Goal: Task Accomplishment & Management: Complete application form

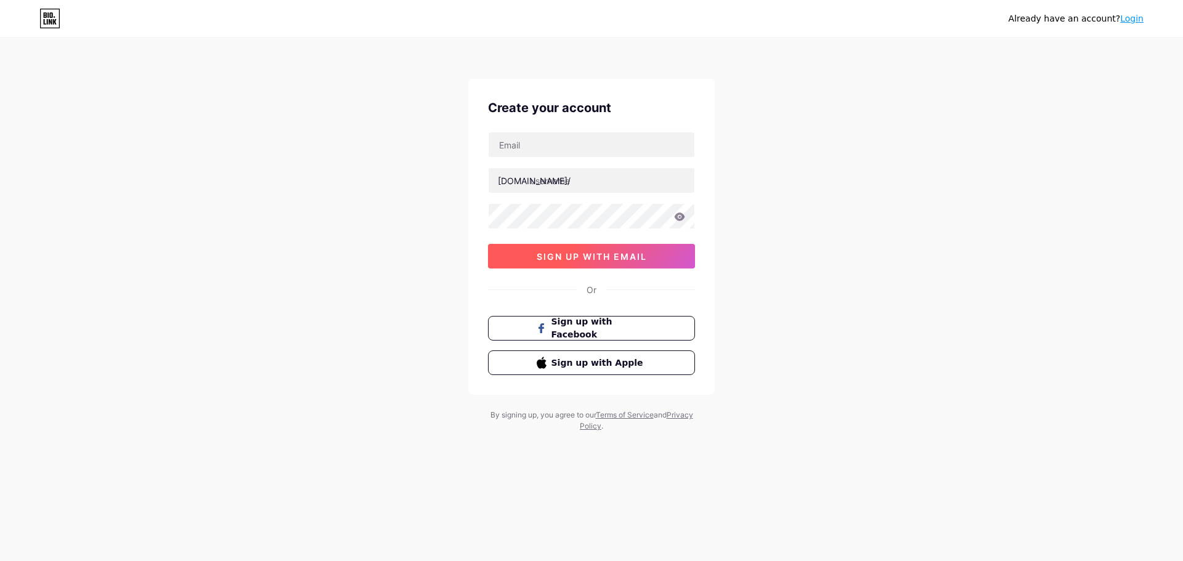
click at [654, 255] on button "sign up with email" at bounding box center [591, 256] width 207 height 25
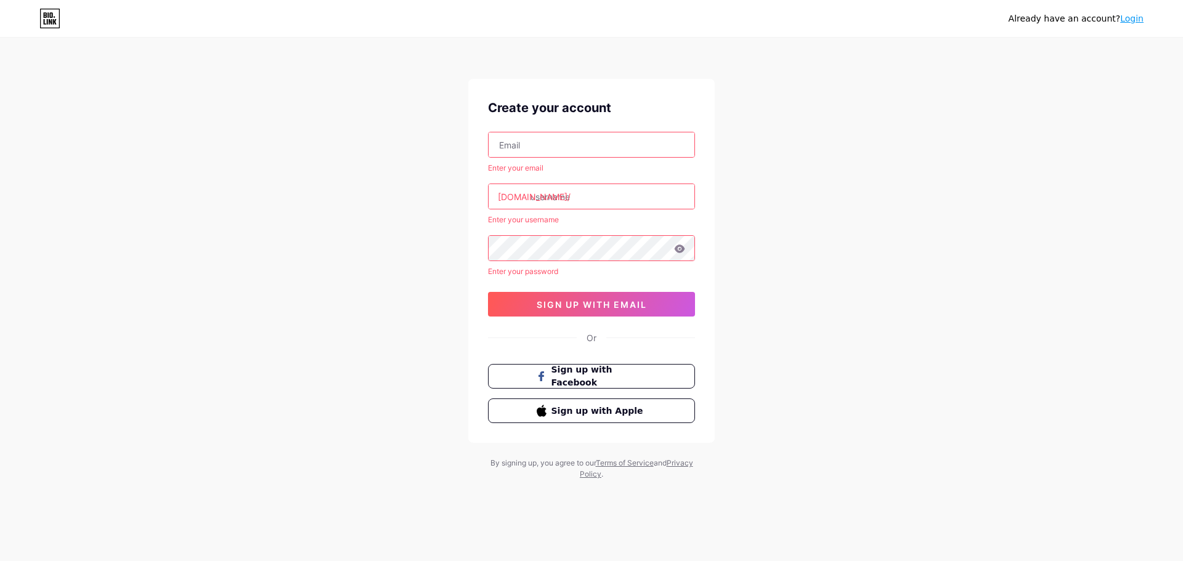
click at [585, 144] on input "text" at bounding box center [592, 144] width 206 height 25
click at [570, 192] on input "text" at bounding box center [592, 196] width 206 height 25
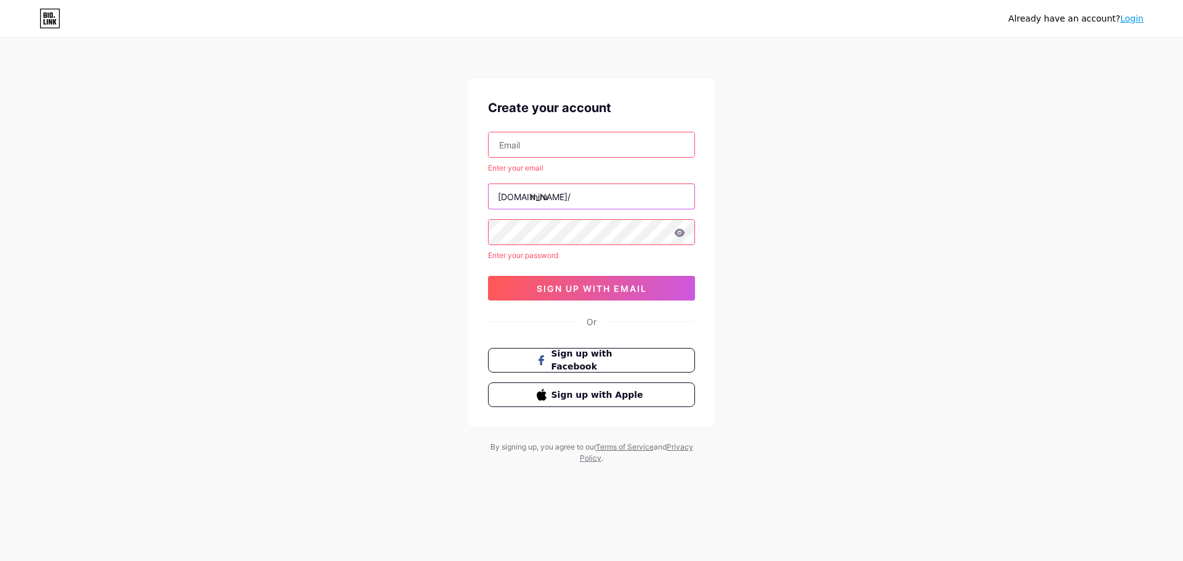
type input "miru"
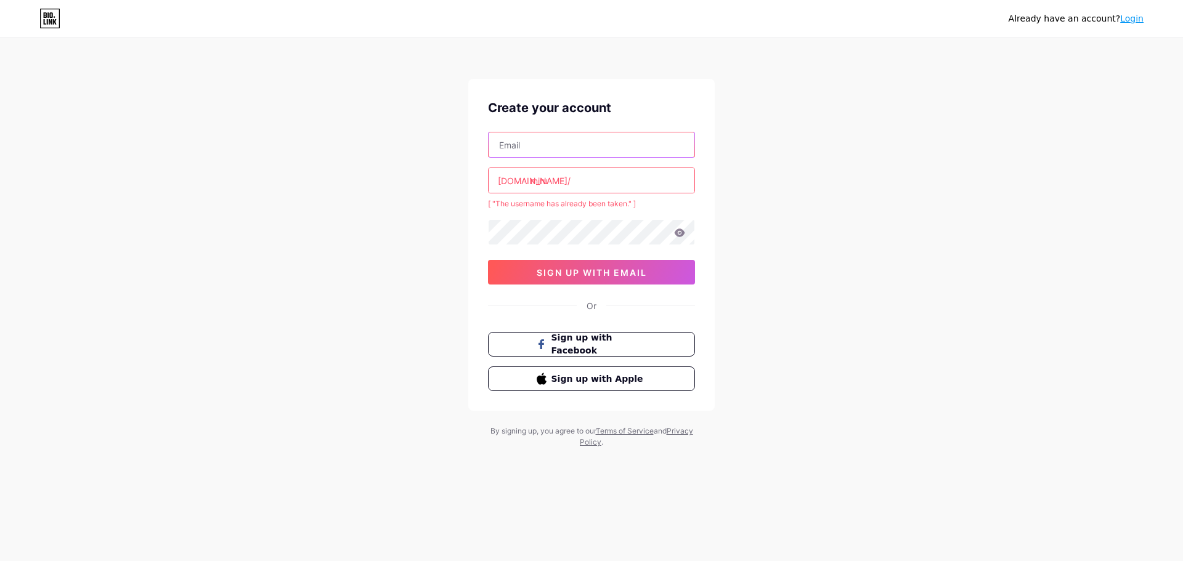
click at [609, 152] on input "text" at bounding box center [592, 144] width 206 height 25
click at [558, 179] on input "miru" at bounding box center [592, 180] width 206 height 25
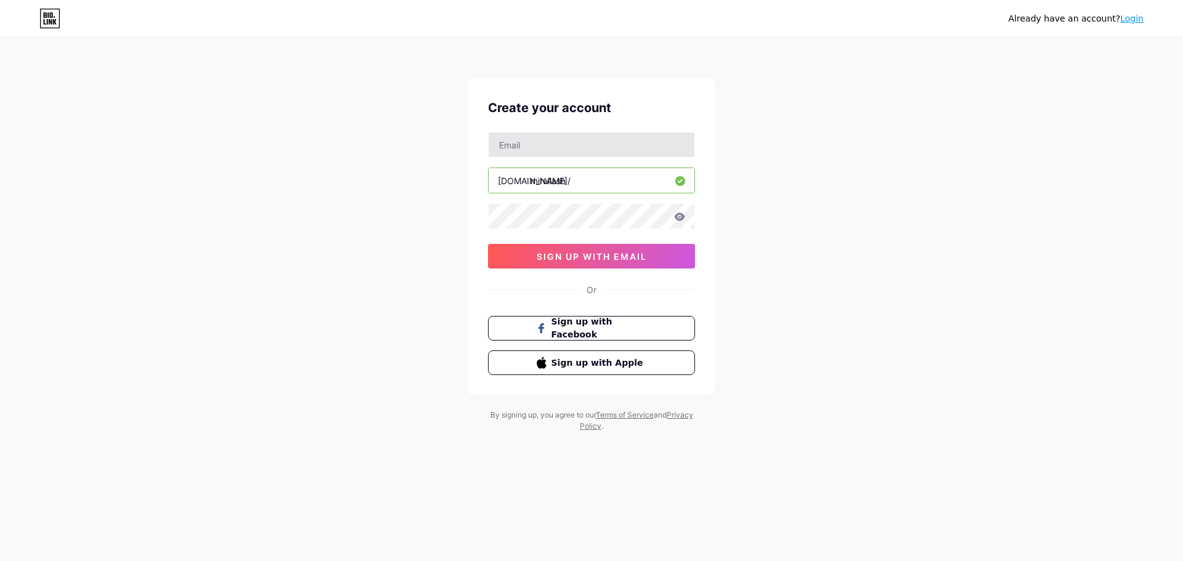
type input "mirullash"
click at [583, 151] on input "text" at bounding box center [592, 144] width 206 height 25
type input "[EMAIL_ADDRESS][PERSON_NAME][DOMAIN_NAME]"
click at [645, 261] on span "sign up with email" at bounding box center [592, 256] width 110 height 10
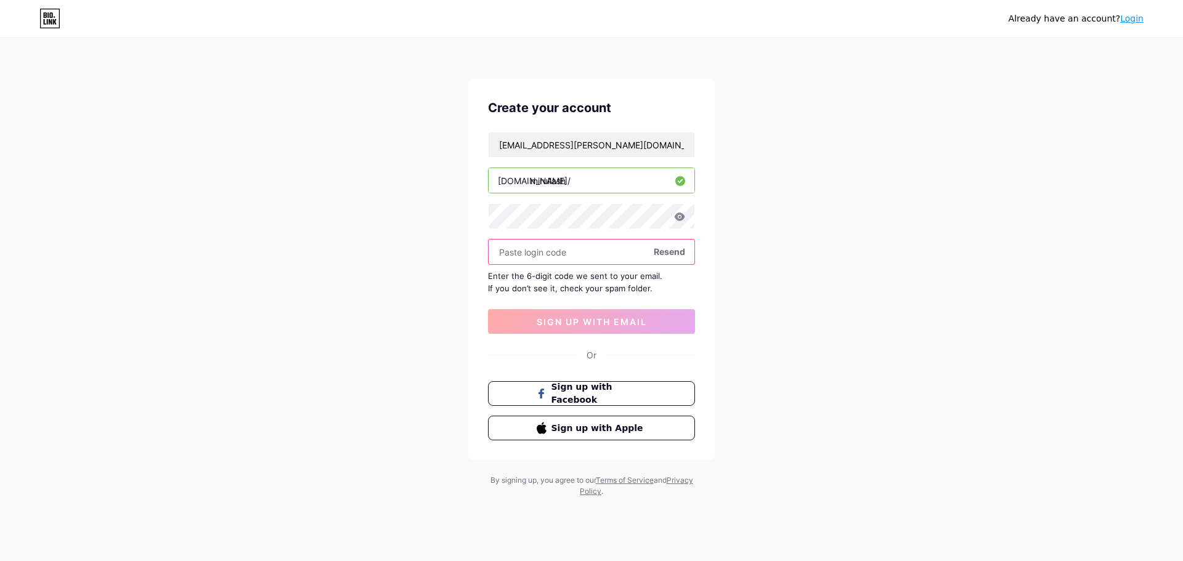
paste input "576734"
type input "576734"
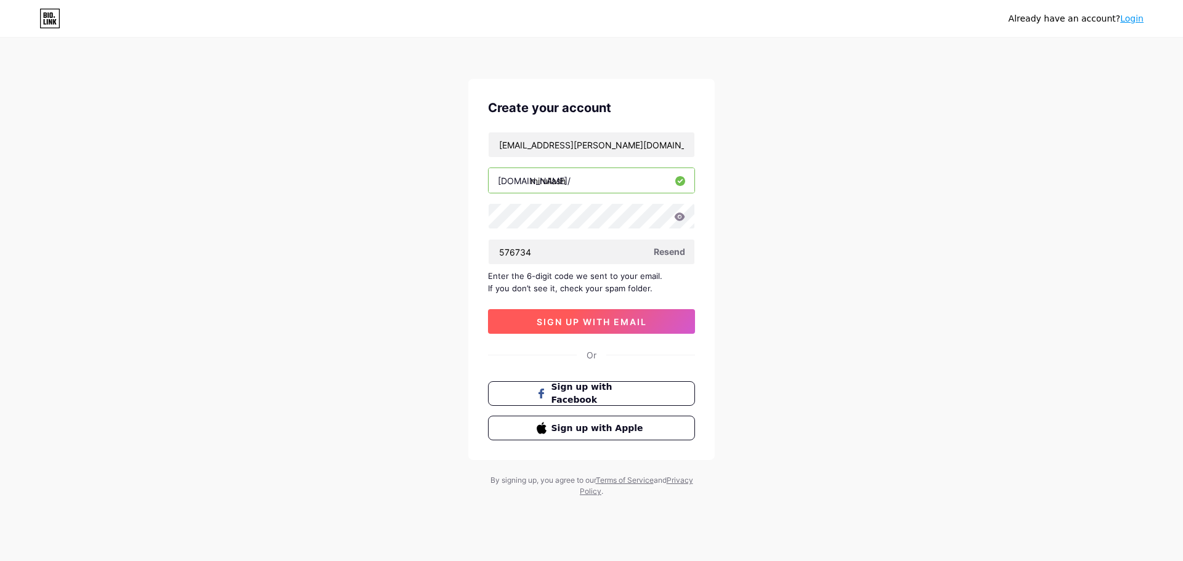
click at [617, 329] on button "sign up with email" at bounding box center [591, 321] width 207 height 25
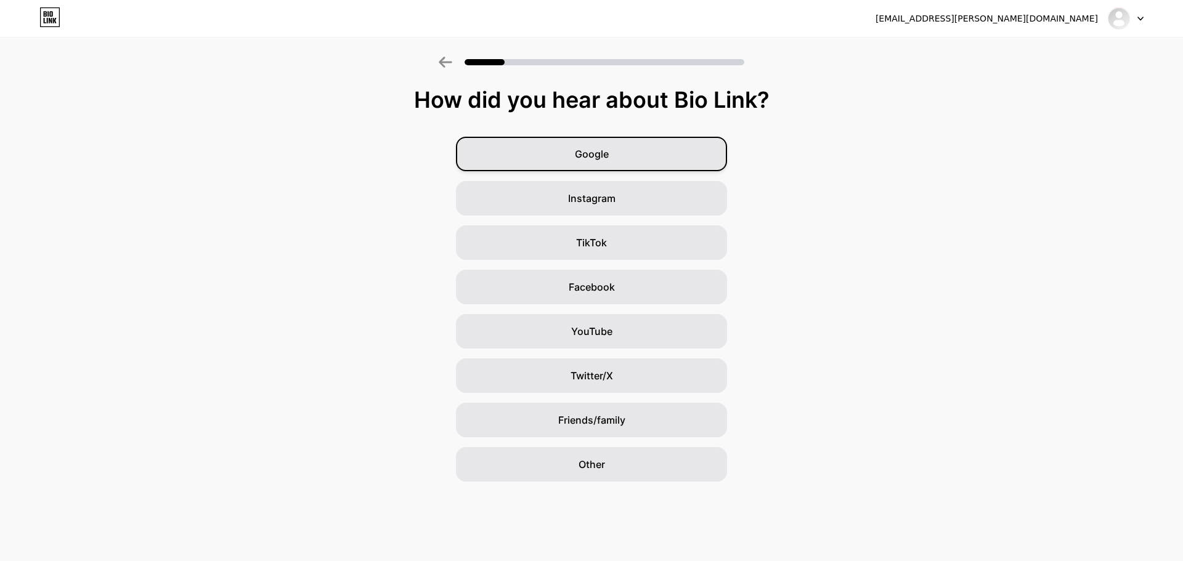
click at [670, 158] on div "Google" at bounding box center [591, 154] width 271 height 34
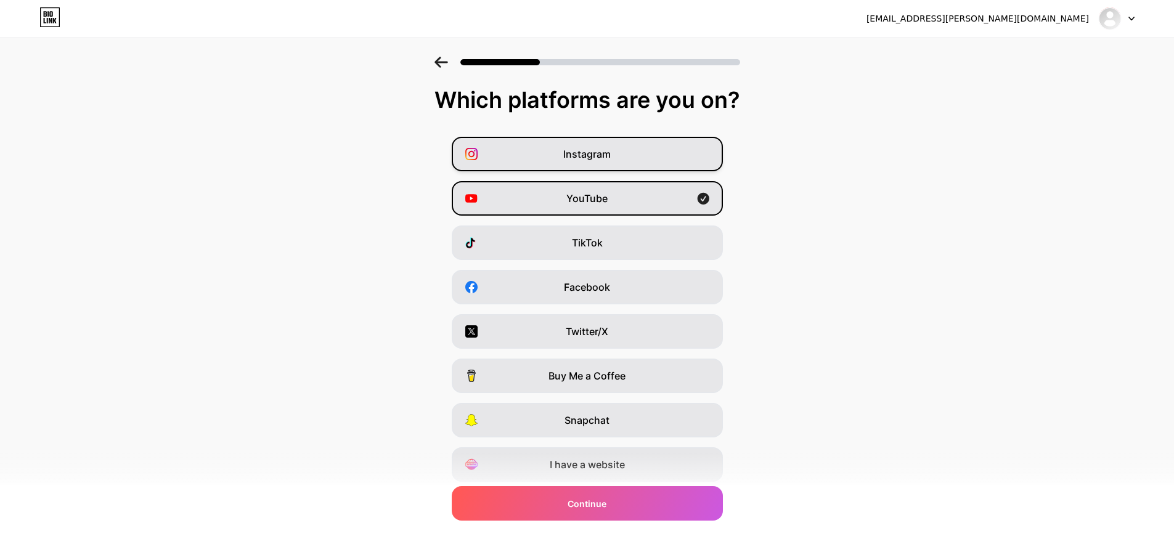
click at [683, 148] on div "Instagram" at bounding box center [587, 154] width 271 height 34
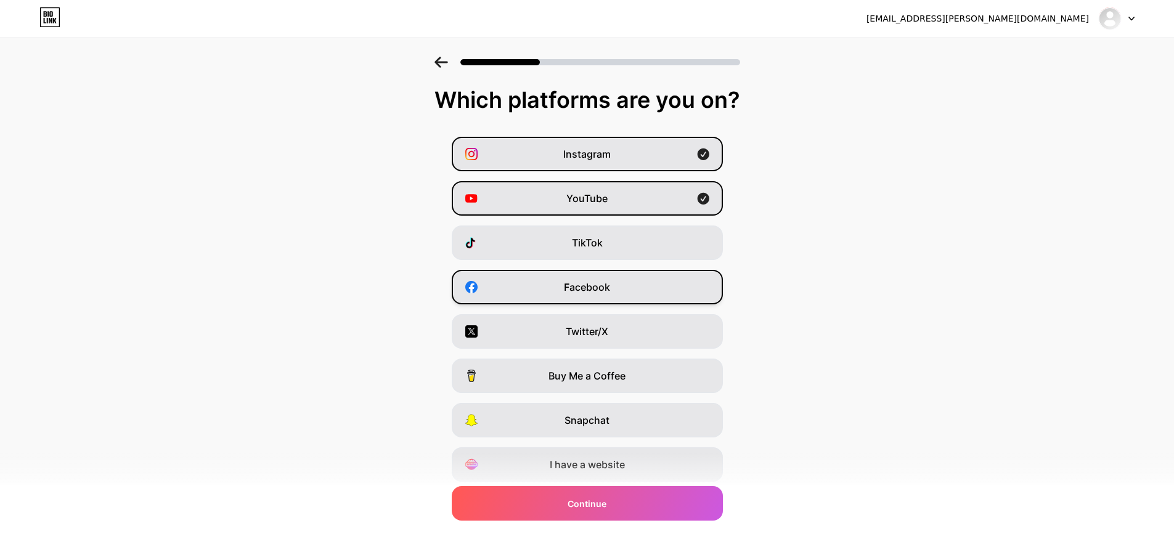
click at [646, 280] on div "Facebook" at bounding box center [587, 287] width 271 height 34
click at [678, 339] on div "Twitter/X" at bounding box center [587, 331] width 271 height 34
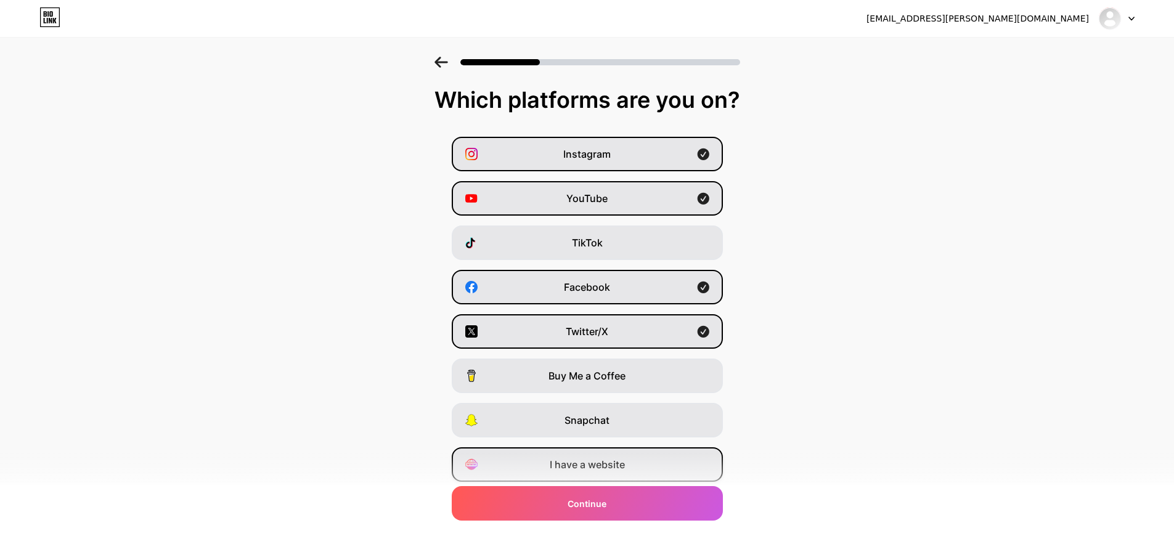
click at [643, 477] on div "I have a website" at bounding box center [587, 464] width 271 height 34
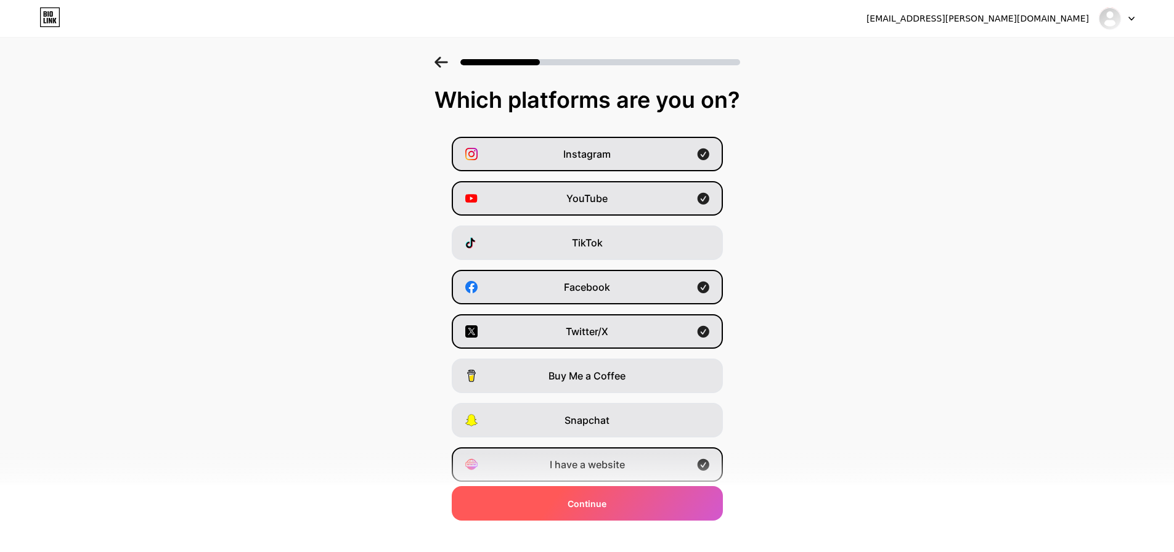
click at [653, 500] on div "Continue" at bounding box center [587, 503] width 271 height 34
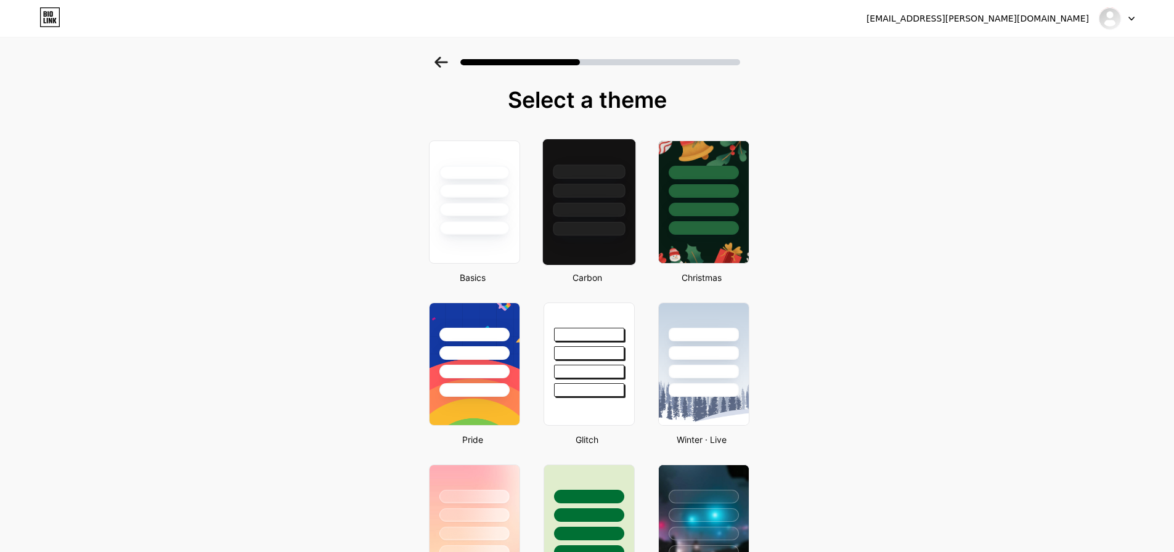
click at [600, 193] on div at bounding box center [589, 191] width 72 height 14
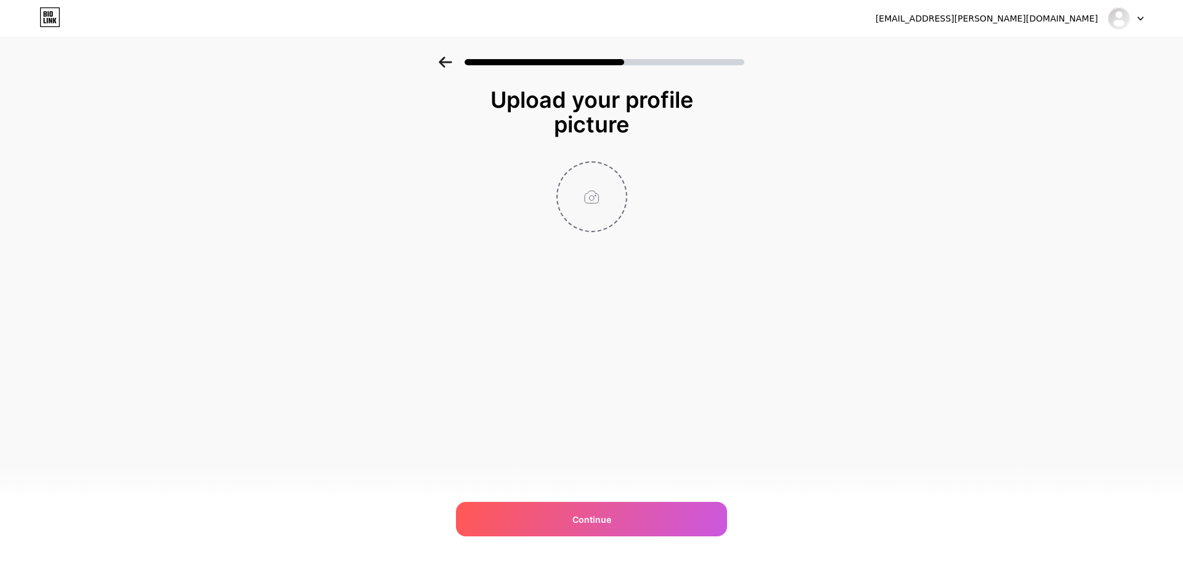
click at [603, 209] on input "file" at bounding box center [592, 197] width 68 height 68
type input "C:\fakepath\Untitled design.png"
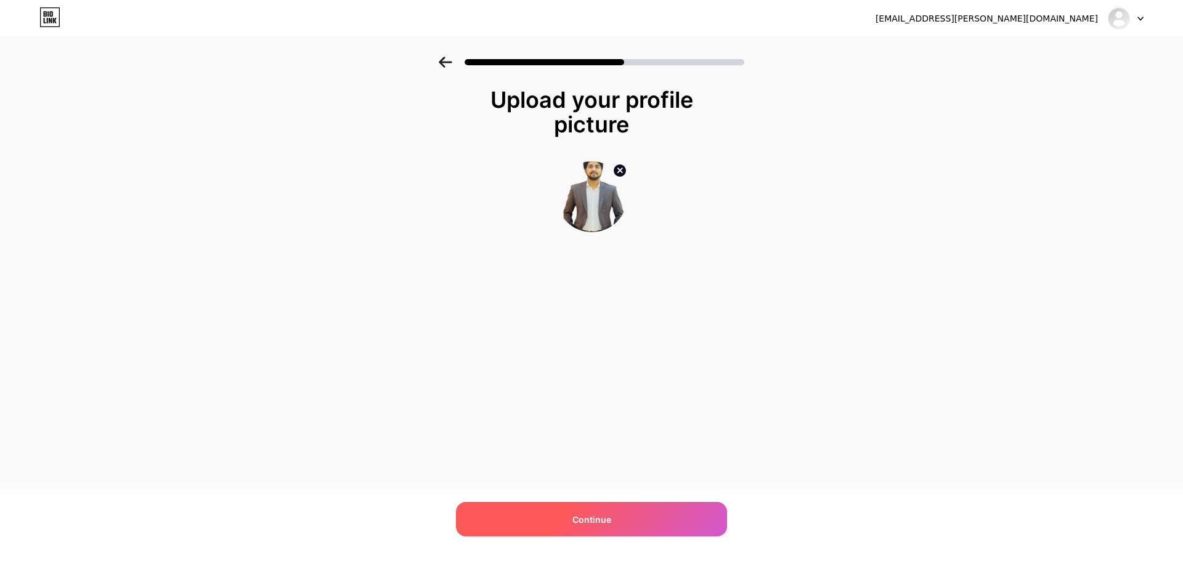
click at [565, 520] on div "Continue" at bounding box center [591, 519] width 271 height 34
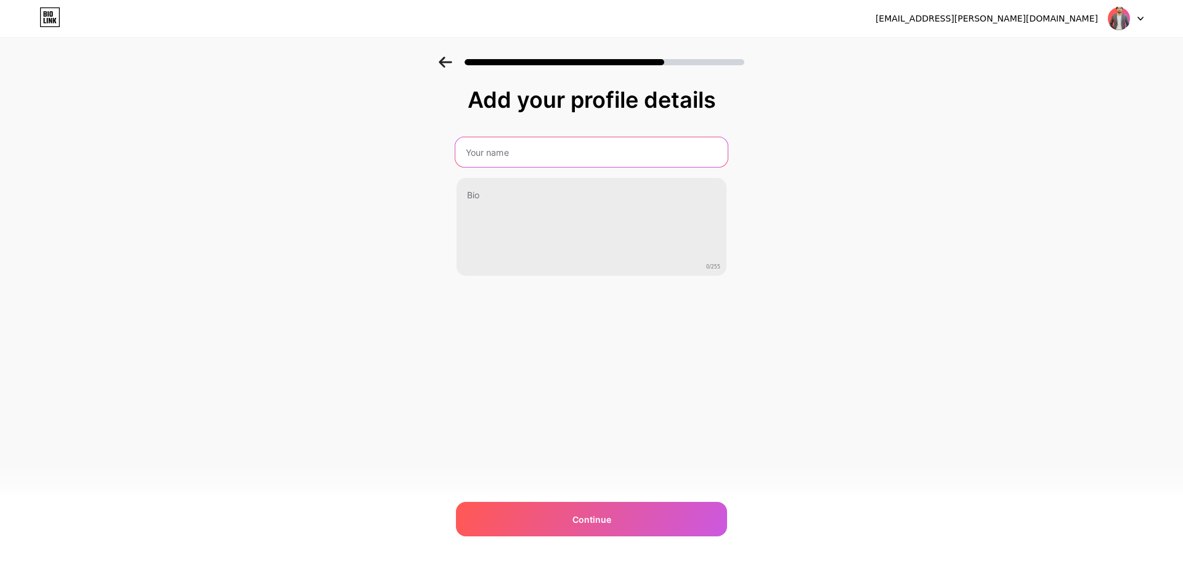
click at [553, 162] on input "text" at bounding box center [591, 152] width 272 height 30
type input "[PERSON_NAME]"
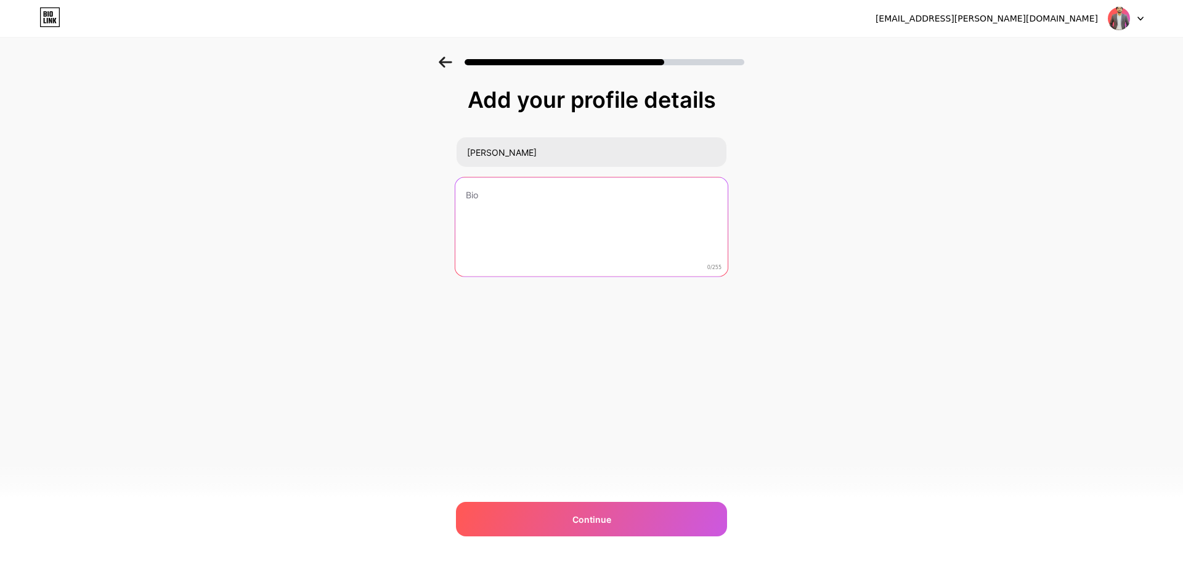
click at [542, 203] on textarea at bounding box center [591, 227] width 272 height 100
paste textarea "[PERSON_NAME] [DEMOGRAPHIC_DATA][PERSON_NAME] is a Digital Marketing Specialist…"
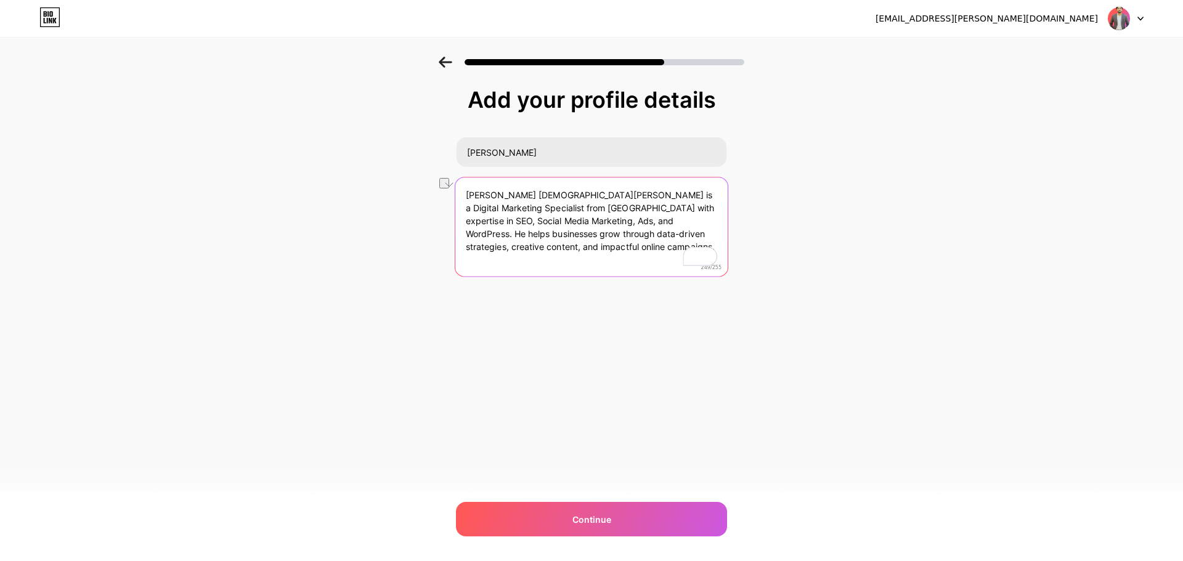
drag, startPoint x: 540, startPoint y: 197, endPoint x: 481, endPoint y: 197, distance: 58.5
click at [481, 197] on textarea "[PERSON_NAME] [DEMOGRAPHIC_DATA][PERSON_NAME] is a Digital Marketing Specialist…" at bounding box center [591, 227] width 272 height 100
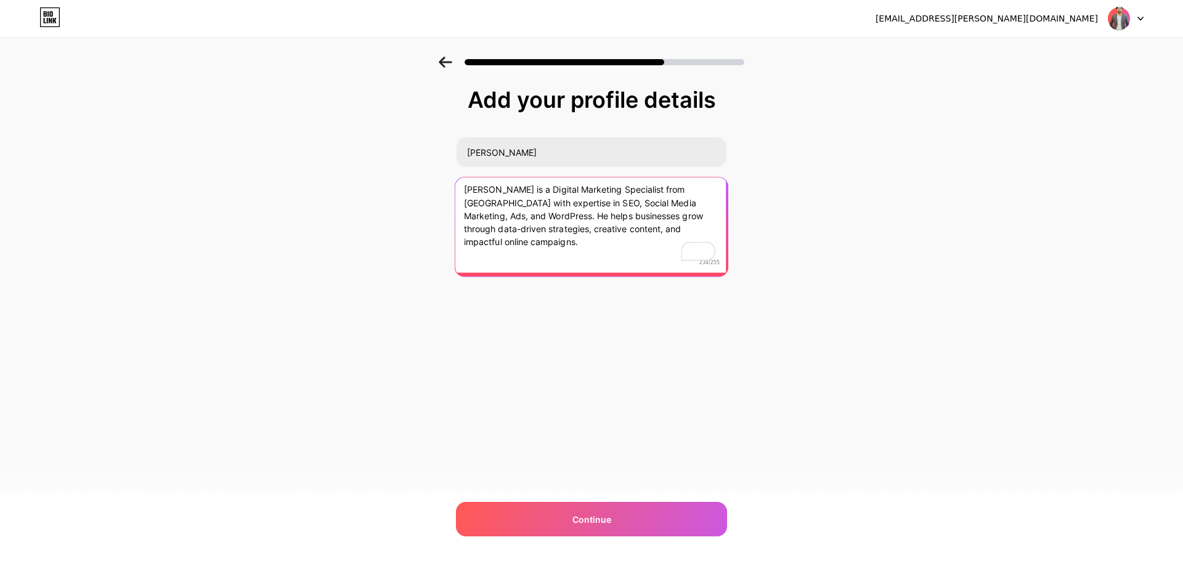
type textarea "[PERSON_NAME] is a Digital Marketing Specialist from [GEOGRAPHIC_DATA] with exp…"
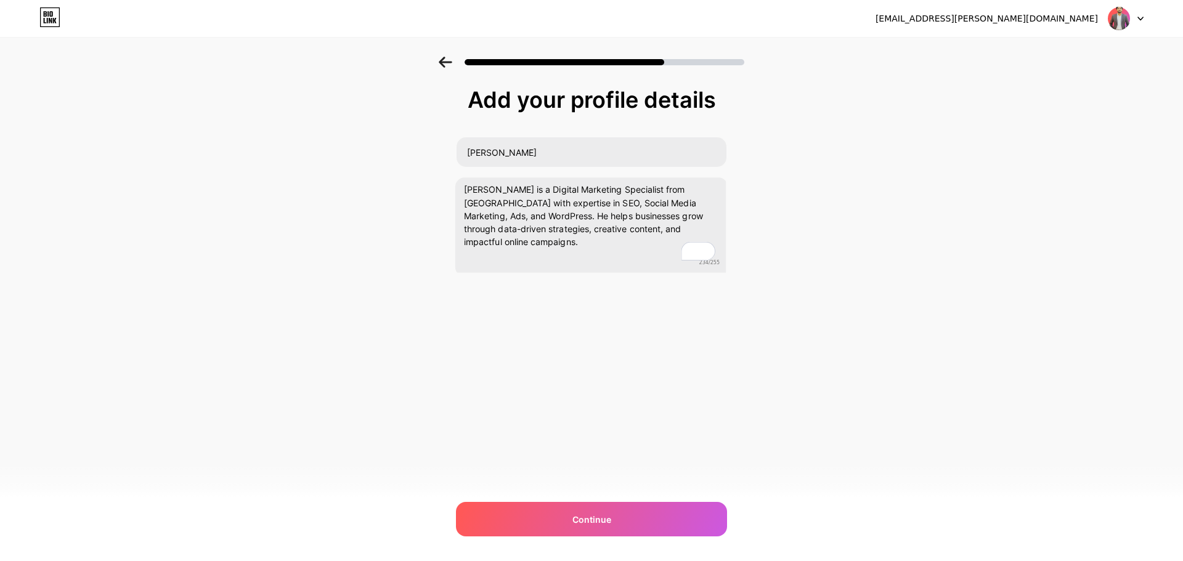
scroll to position [5, 0]
click at [644, 497] on div "[EMAIL_ADDRESS][PERSON_NAME][DOMAIN_NAME] Logout Link Copied Add your profile d…" at bounding box center [591, 280] width 1183 height 561
click at [641, 515] on div "Continue" at bounding box center [591, 519] width 271 height 34
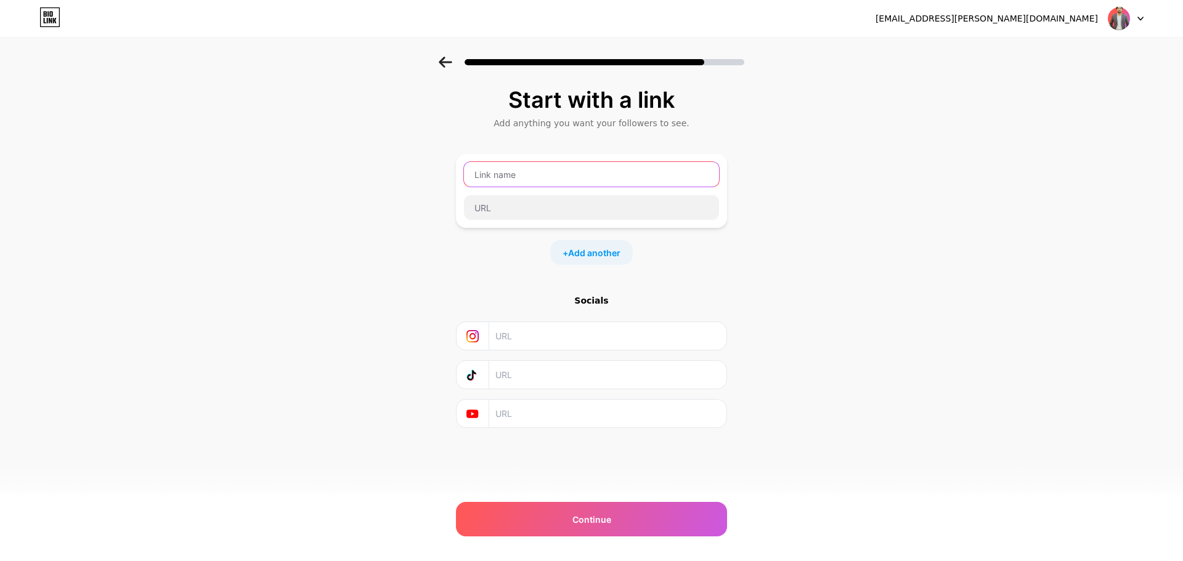
click at [572, 181] on input "text" at bounding box center [591, 174] width 255 height 25
click at [973, 275] on div "Start with a link Add anything you want your followers to see. + Add another So…" at bounding box center [591, 273] width 1183 height 433
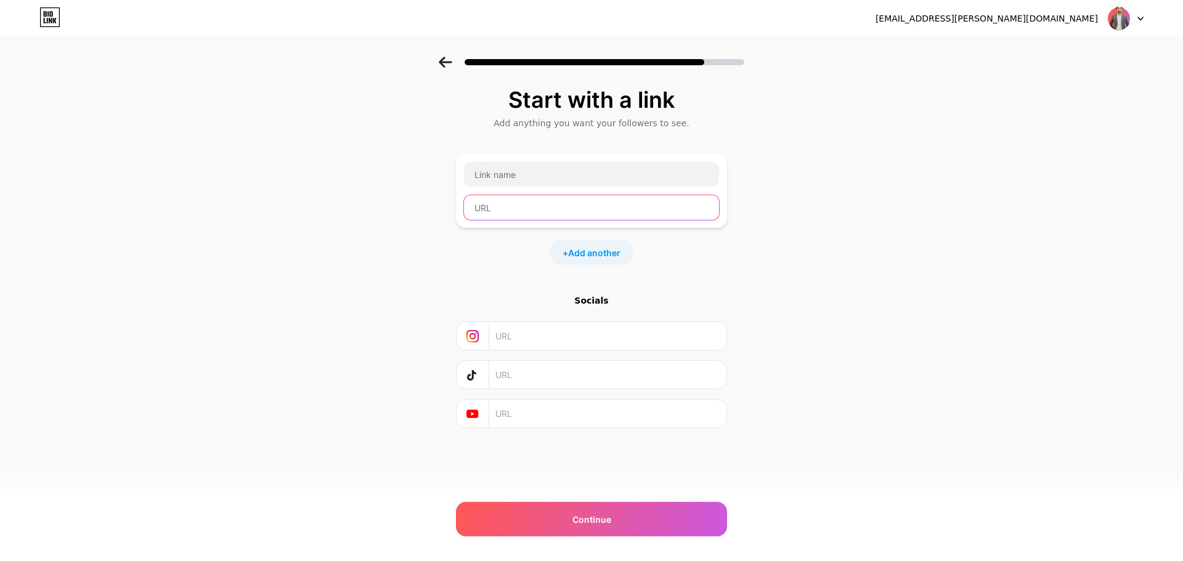
click at [527, 201] on input "text" at bounding box center [591, 207] width 255 height 25
paste input "[URL][DOMAIN_NAME]"
type input "[URL][DOMAIN_NAME]"
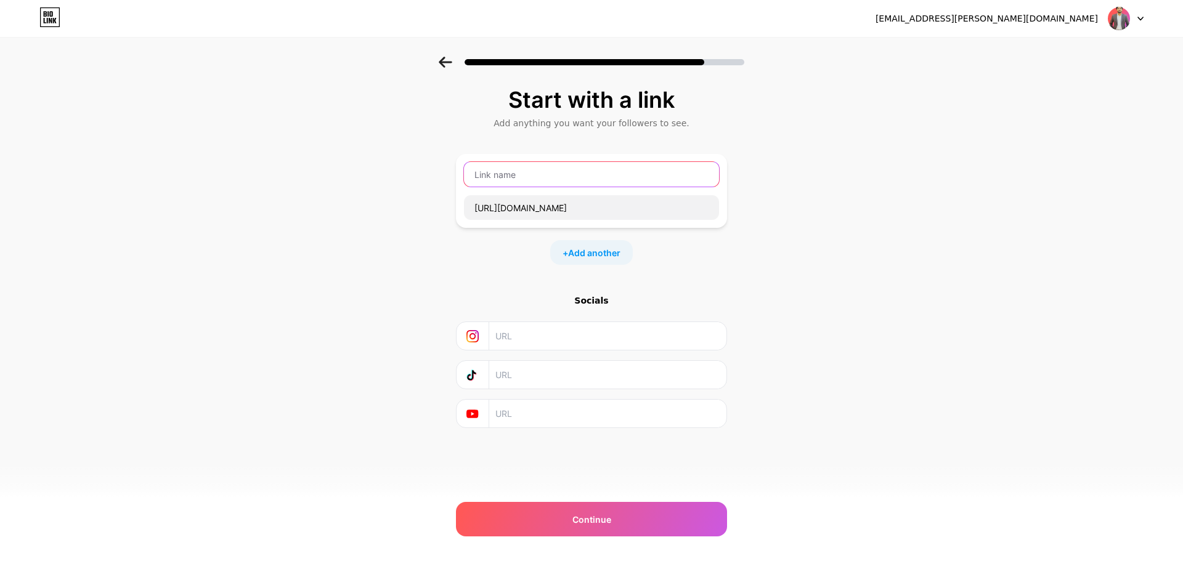
click at [561, 171] on input "text" at bounding box center [591, 174] width 255 height 25
type input "Linkedin"
click at [865, 238] on div "Start with a link Add anything you want your followers to see. Linkedin [URL][D…" at bounding box center [591, 273] width 1183 height 433
click at [532, 337] on input "text" at bounding box center [607, 336] width 224 height 28
paste input "[URL][DOMAIN_NAME][DOMAIN_NAME]"
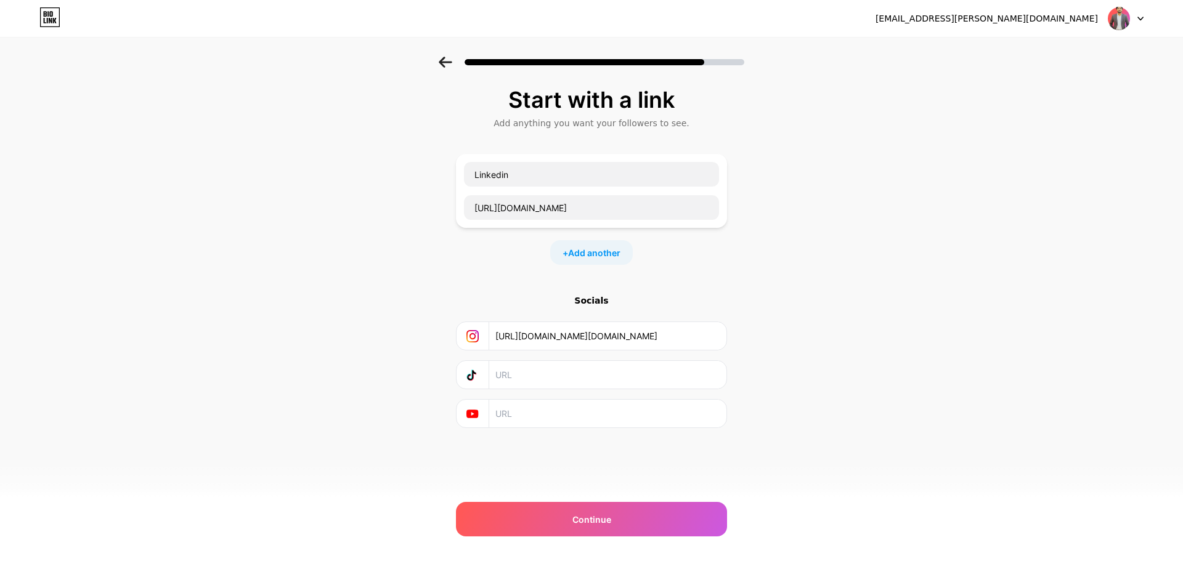
type input "[URL][DOMAIN_NAME][DOMAIN_NAME]"
click at [543, 410] on input "text" at bounding box center [607, 414] width 224 height 28
paste input "[URL][DOMAIN_NAME]"
type input "[URL][DOMAIN_NAME]"
click at [622, 375] on input "text" at bounding box center [607, 375] width 224 height 28
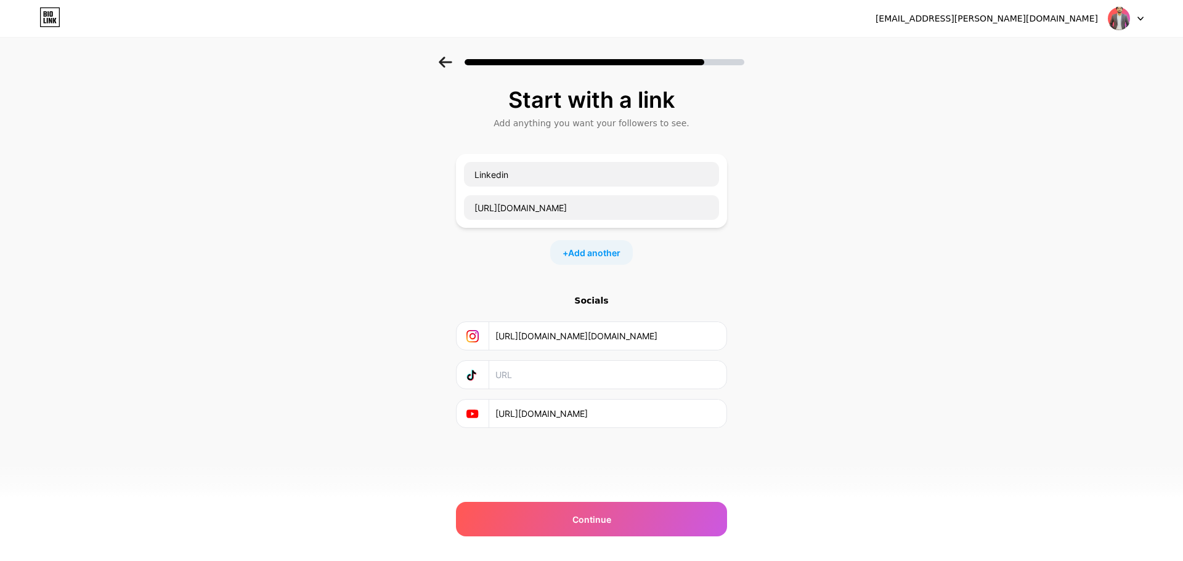
paste input "[URL][DOMAIN_NAME][DOMAIN_NAME][PERSON_NAME]"
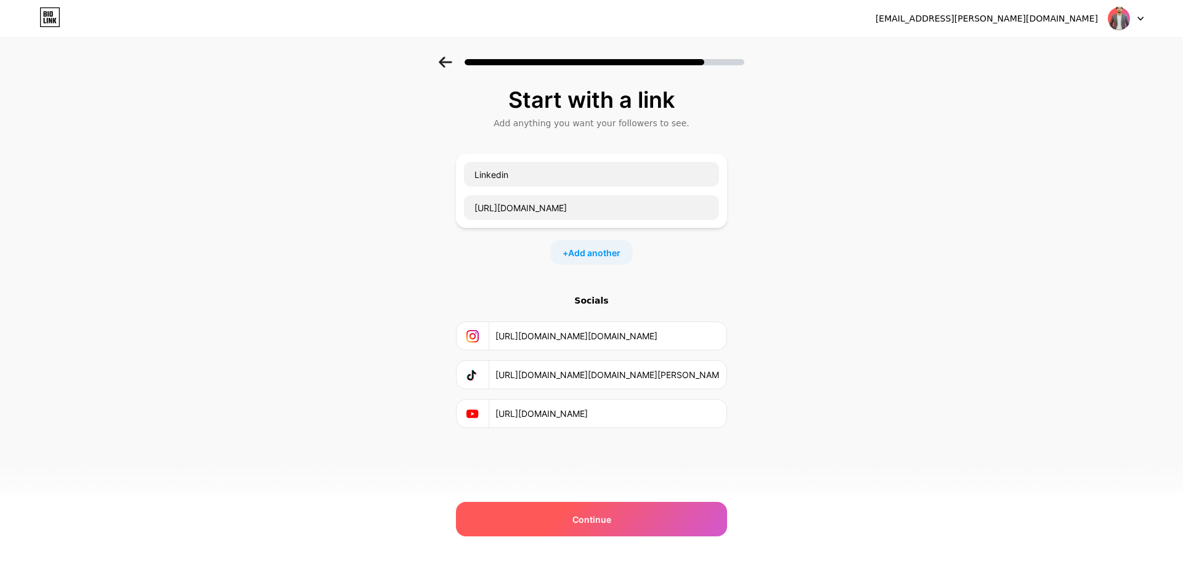
type input "[URL][DOMAIN_NAME][DOMAIN_NAME][PERSON_NAME]"
click at [572, 517] on div "Continue" at bounding box center [591, 519] width 271 height 34
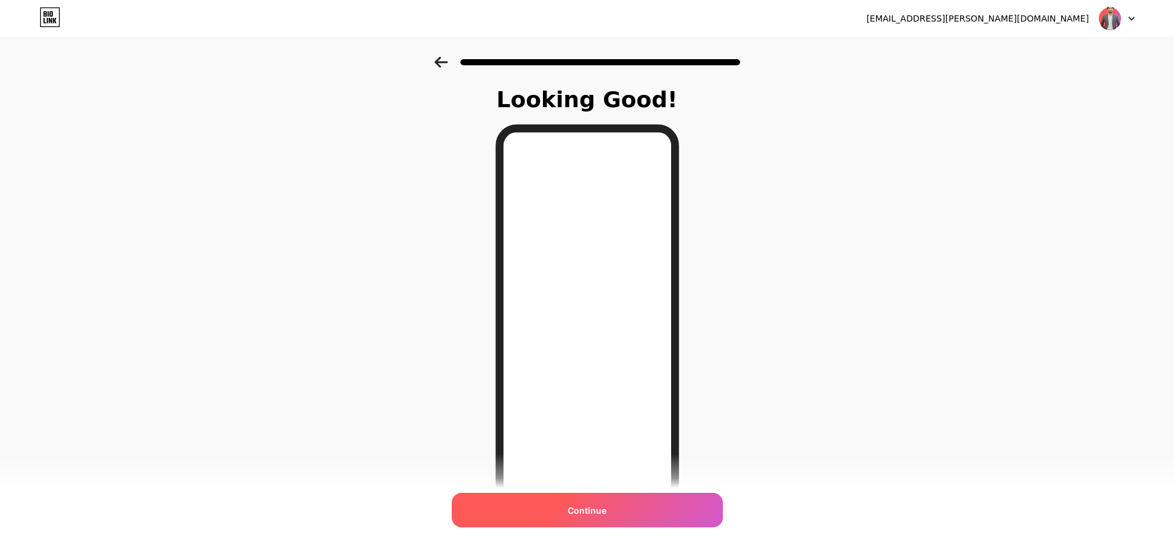
click at [595, 503] on div "Continue" at bounding box center [587, 510] width 271 height 34
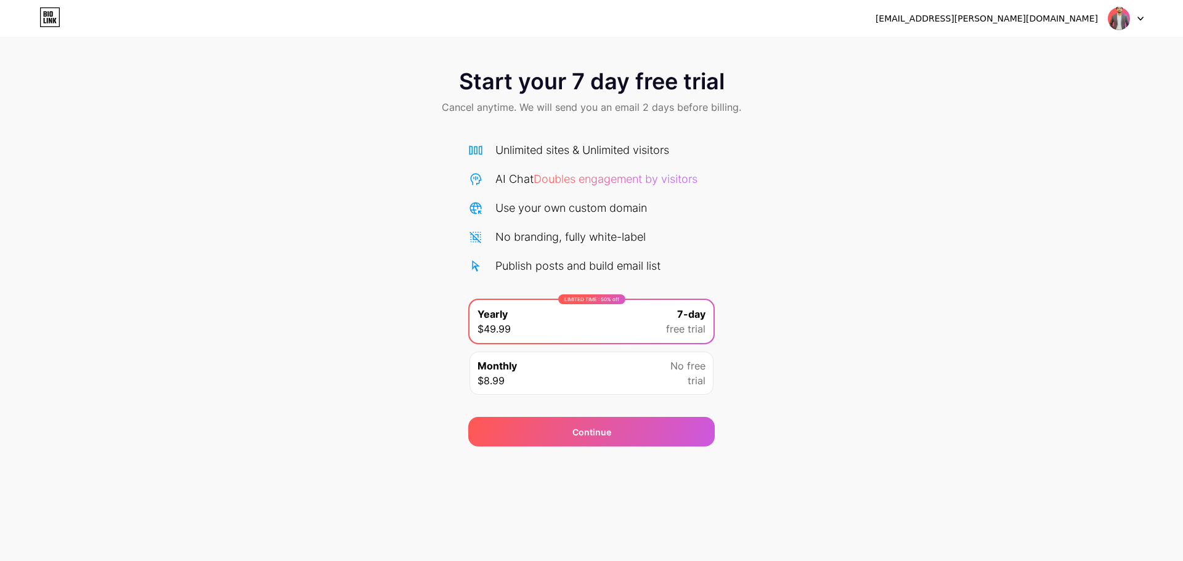
click at [925, 161] on div "Start your 7 day free trial Cancel anytime. We will send you an email 2 days be…" at bounding box center [591, 252] width 1183 height 390
click at [1117, 23] on img at bounding box center [1118, 18] width 23 height 23
click at [784, 111] on div "Start your 7 day free trial Cancel anytime. We will send you an email 2 days be…" at bounding box center [591, 93] width 1183 height 73
click at [44, 14] on icon at bounding box center [45, 14] width 3 height 6
click at [1131, 19] on div at bounding box center [1126, 18] width 36 height 22
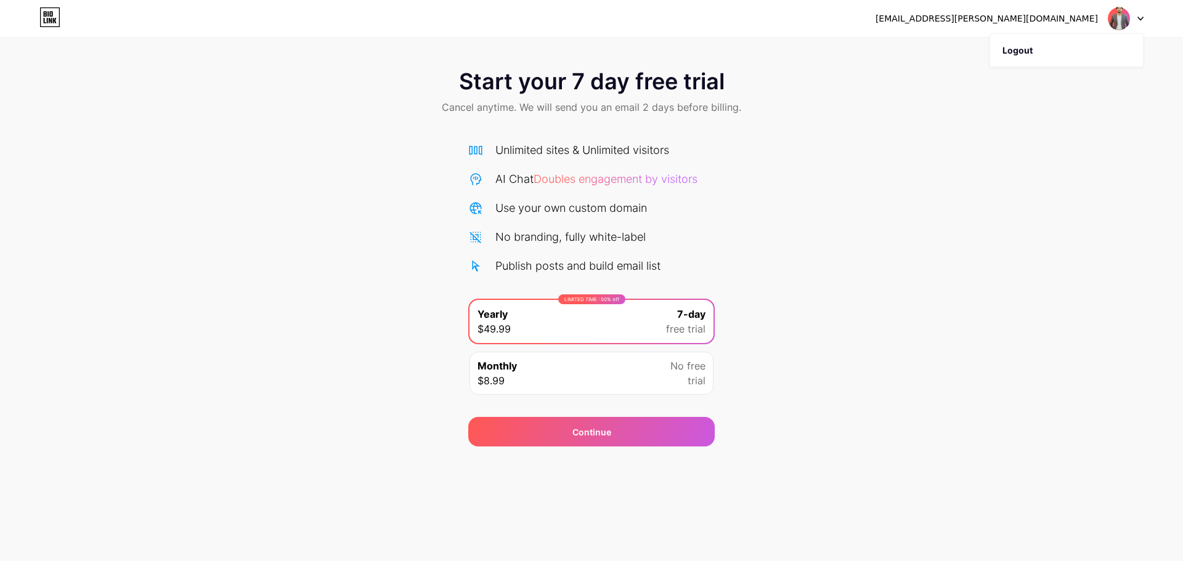
click at [931, 44] on div "Start your 7 day free trial Cancel anytime. We will send you an email 2 days be…" at bounding box center [591, 223] width 1183 height 447
click at [1056, 14] on div "[EMAIL_ADDRESS][PERSON_NAME][DOMAIN_NAME]" at bounding box center [986, 18] width 222 height 13
